Goal: Task Accomplishment & Management: Manage account settings

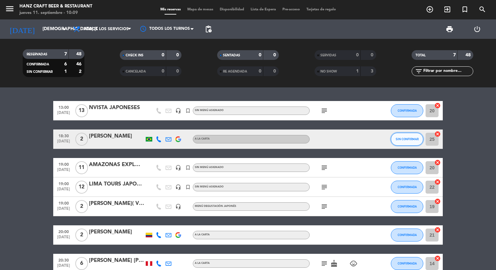
click at [405, 140] on span "SIN CONFIRMAR" at bounding box center [406, 140] width 23 height 4
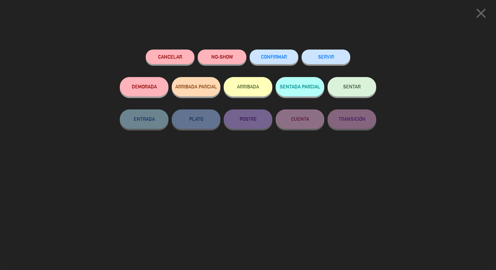
click at [281, 61] on button "CONFIRMAR" at bounding box center [273, 57] width 49 height 15
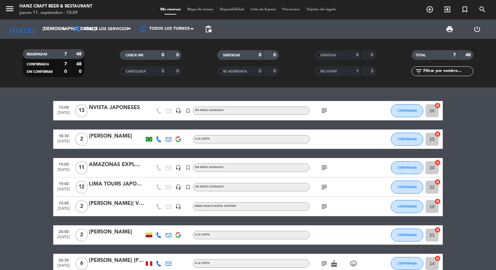
click at [323, 111] on icon "subject" at bounding box center [324, 111] width 8 height 8
click at [341, 109] on div "subject SET MENU [DEMOGRAPHIC_DATA]" at bounding box center [338, 110] width 58 height 19
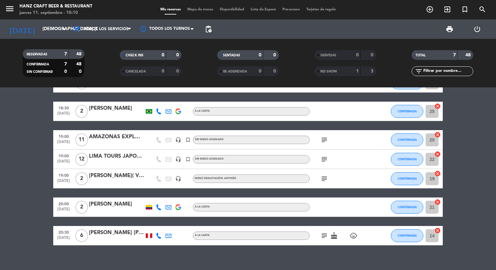
scroll to position [36, 0]
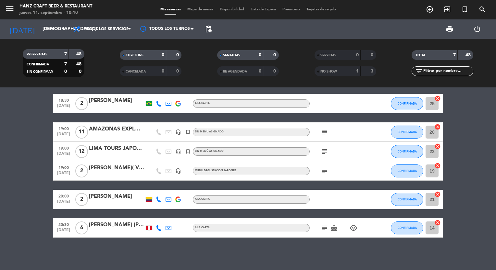
click at [323, 229] on icon "subject" at bounding box center [324, 228] width 8 height 8
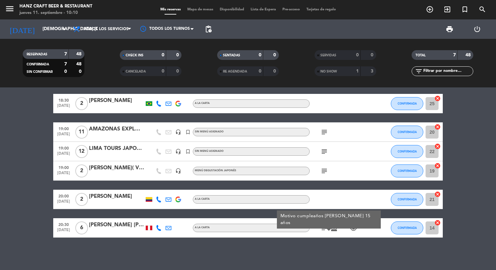
click at [319, 233] on div "subject Motivo cumpleaños [PERSON_NAME] 15 años cake child_care" at bounding box center [338, 228] width 58 height 19
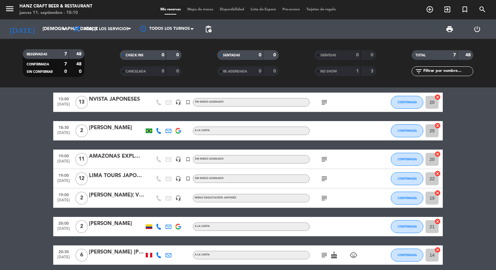
scroll to position [3, 0]
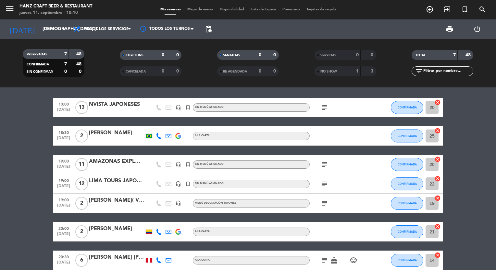
click at [140, 167] on div at bounding box center [116, 168] width 55 height 5
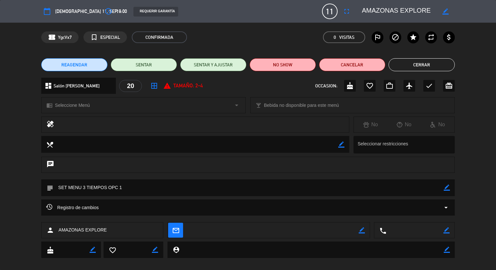
click at [155, 84] on icon "border_all" at bounding box center [154, 86] width 8 height 8
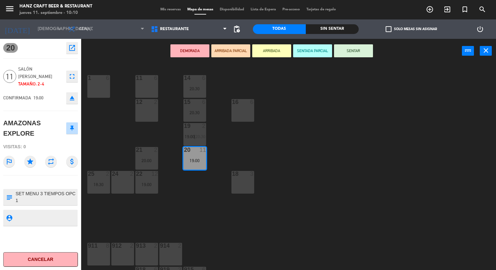
click at [94, 246] on div at bounding box center [98, 246] width 11 height 6
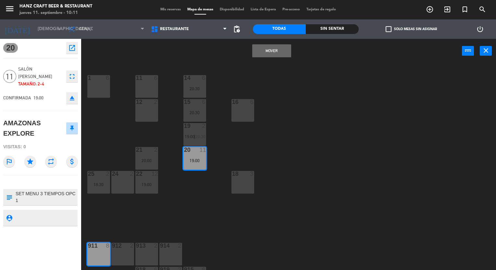
click at [276, 48] on button "Mover" at bounding box center [271, 50] width 39 height 13
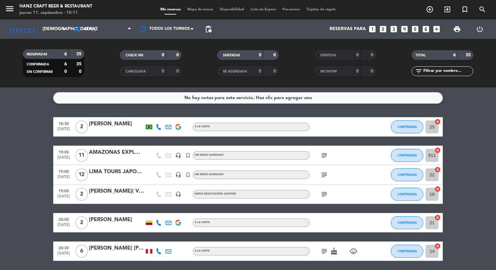
click at [138, 177] on div at bounding box center [116, 179] width 55 height 5
